Goal: Find specific page/section: Find specific page/section

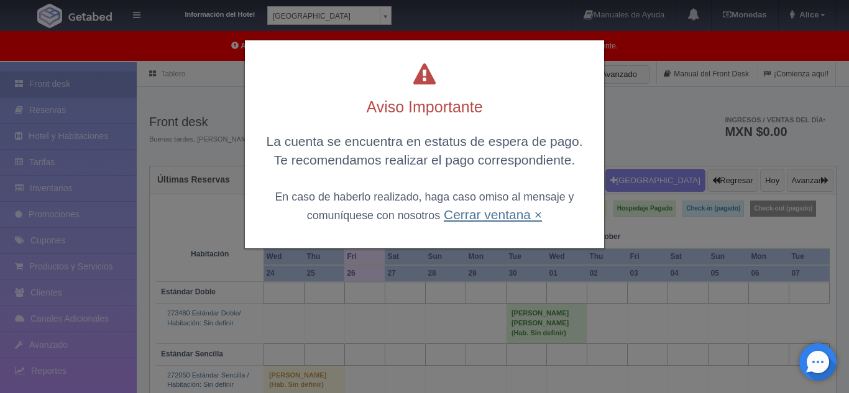
click at [469, 211] on link "Cerrar ventana ×" at bounding box center [493, 215] width 98 height 14
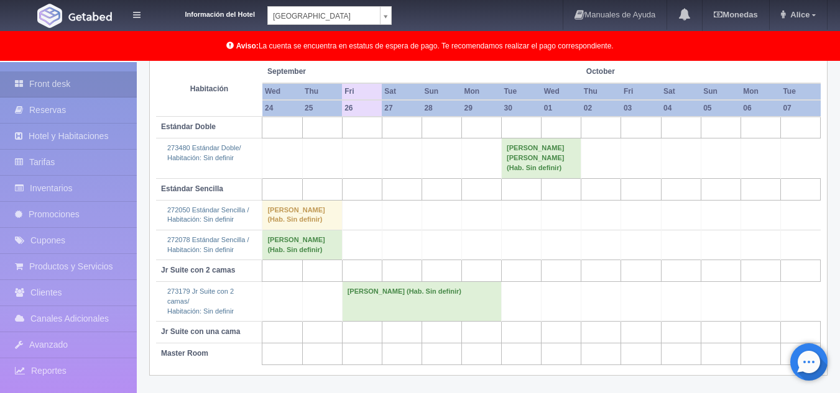
scroll to position [185, 0]
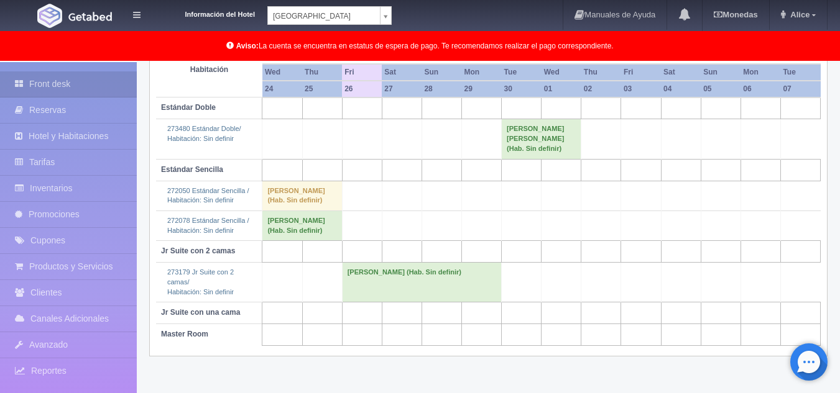
click at [331, 20] on body "Información del Hotel Hotel Plaza Campeche Hotel Plaza Campeche Hotel Plaza Col…" at bounding box center [420, 136] width 840 height 516
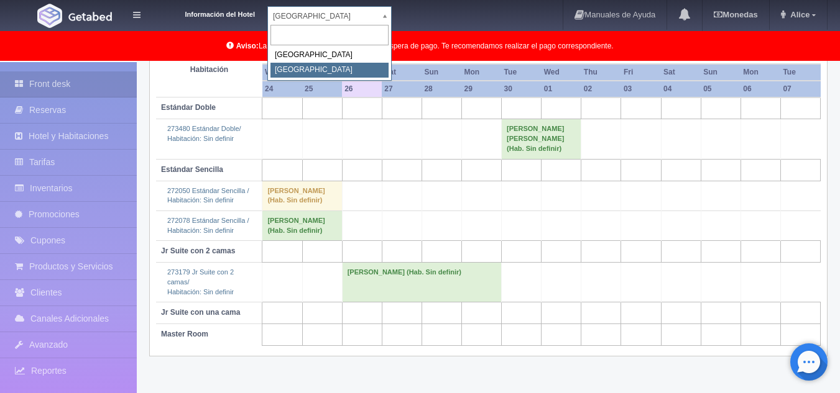
select select "375"
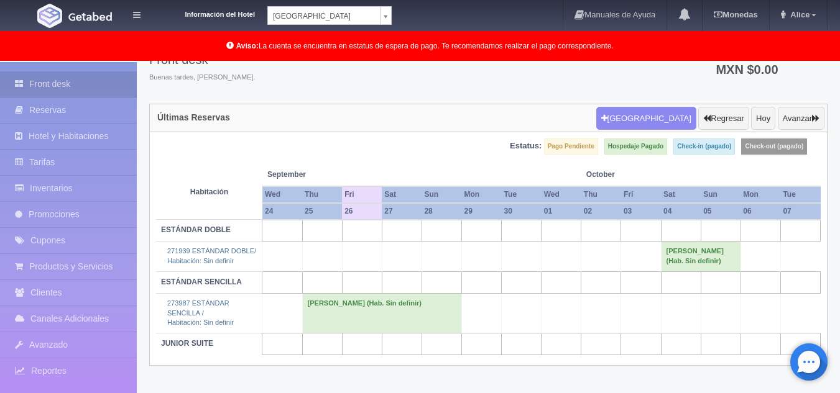
scroll to position [63, 0]
click at [375, 20] on body "Información del Hotel Hotel Plaza Colonial Hotel Plaza Campeche Hotel Plaza Col…" at bounding box center [420, 196] width 840 height 395
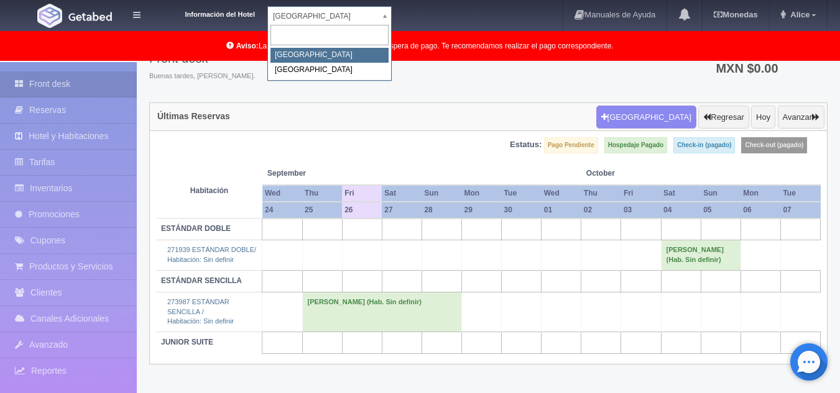
select select "342"
